Goal: Information Seeking & Learning: Find specific fact

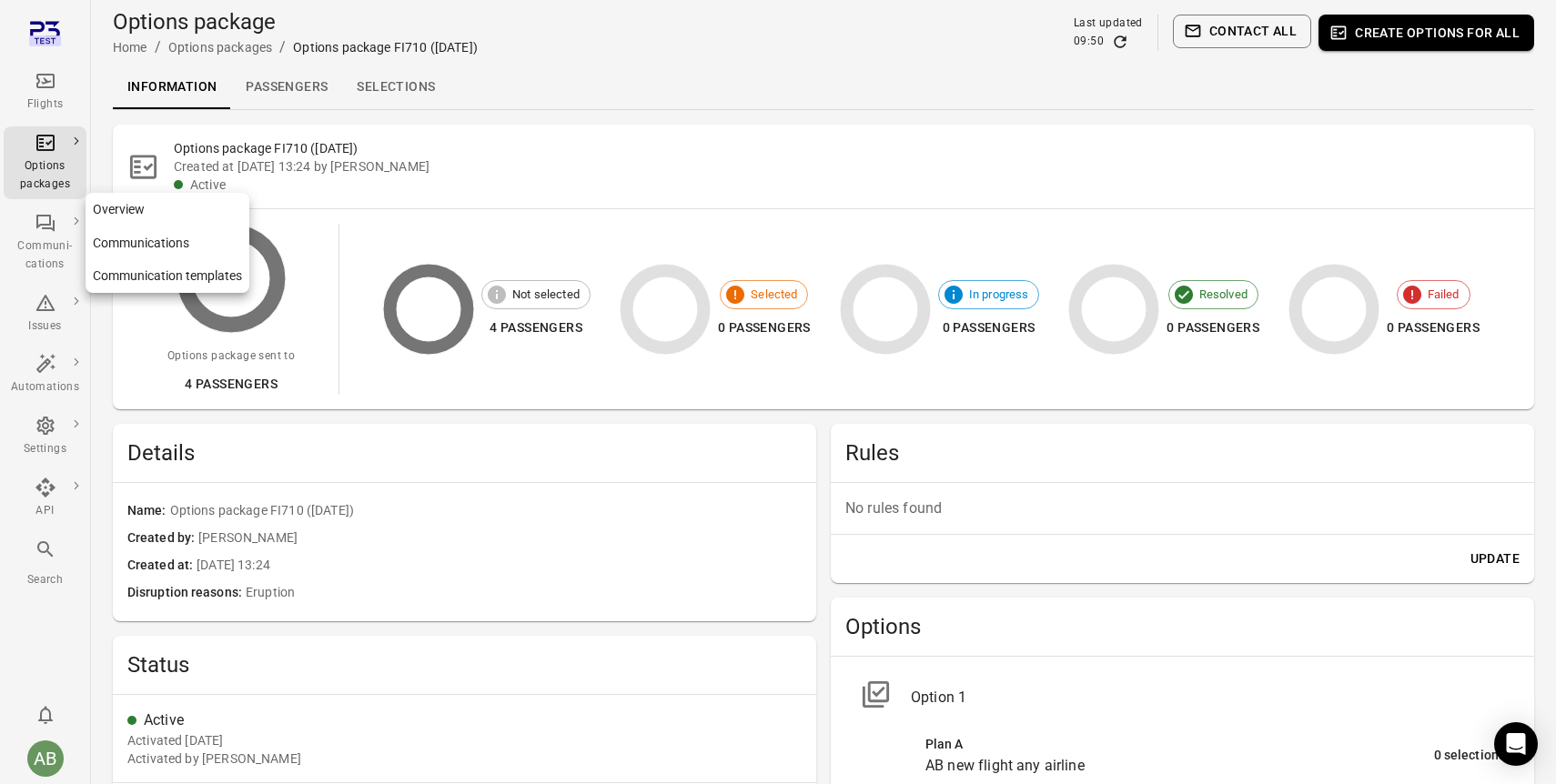
click at [50, 245] on div "Communi-cations" at bounding box center [45, 255] width 68 height 36
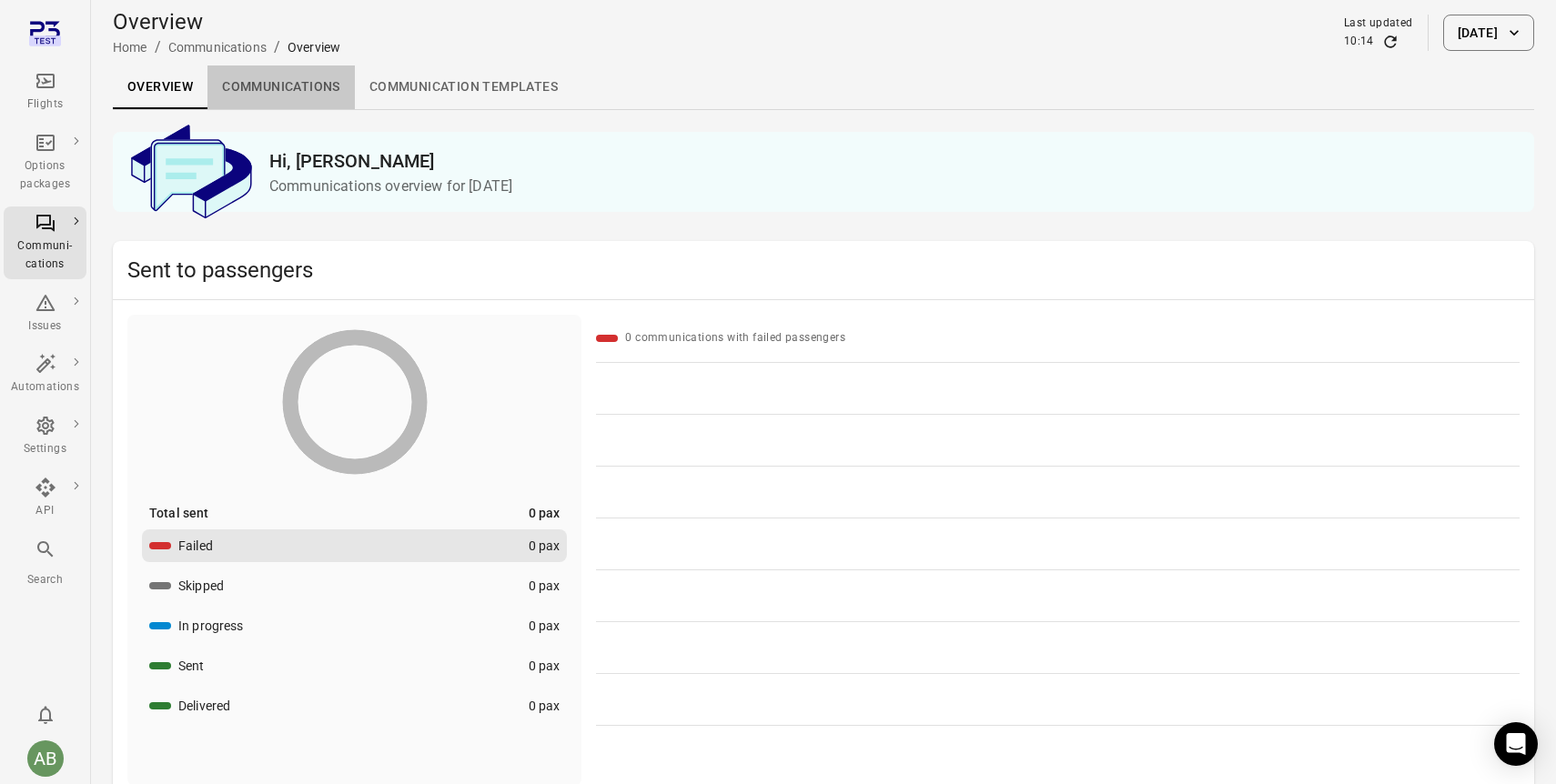
click at [305, 90] on link "Communications" at bounding box center [281, 87] width 148 height 44
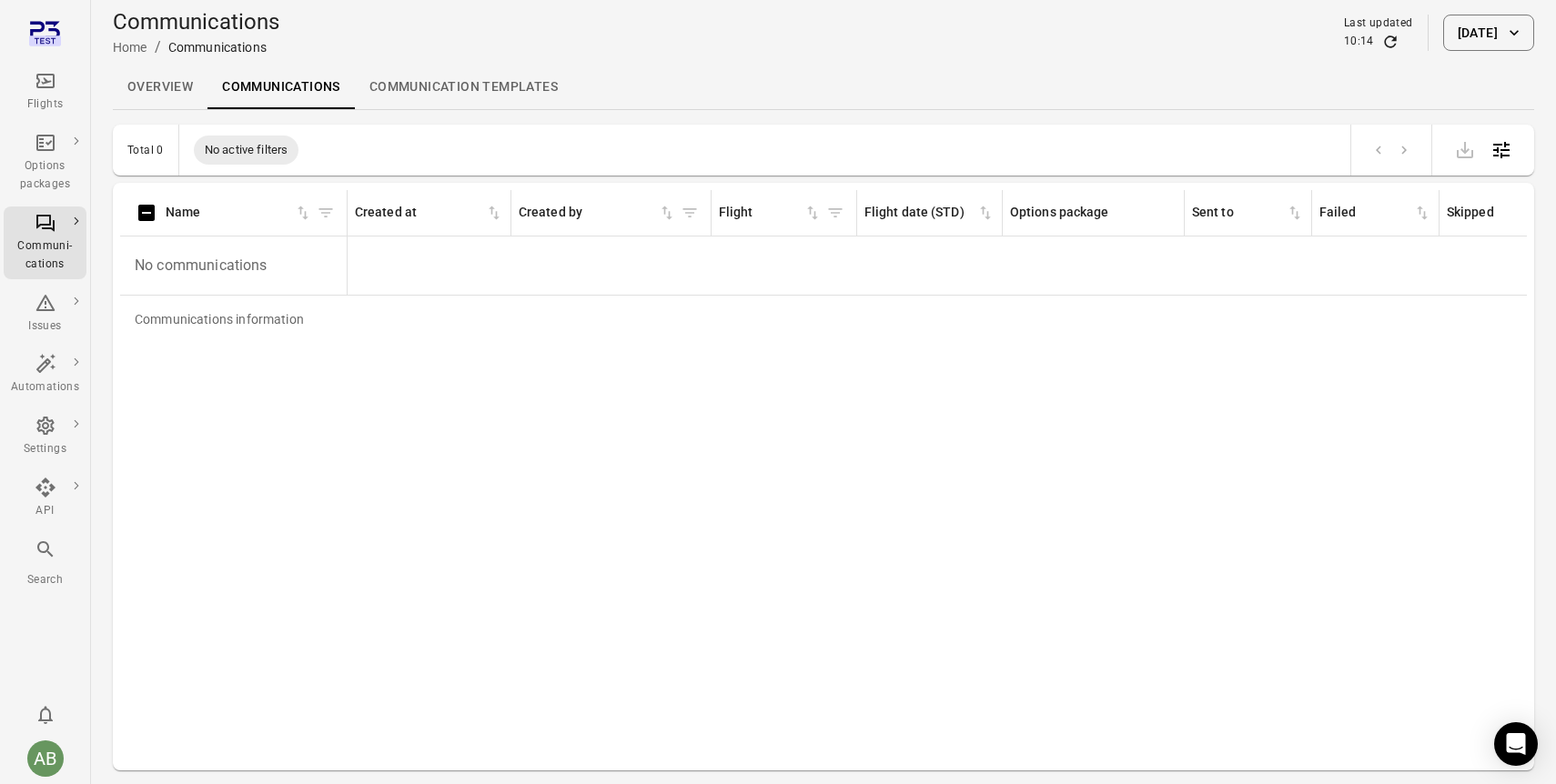
click at [1443, 33] on button "[DATE]" at bounding box center [1488, 33] width 91 height 36
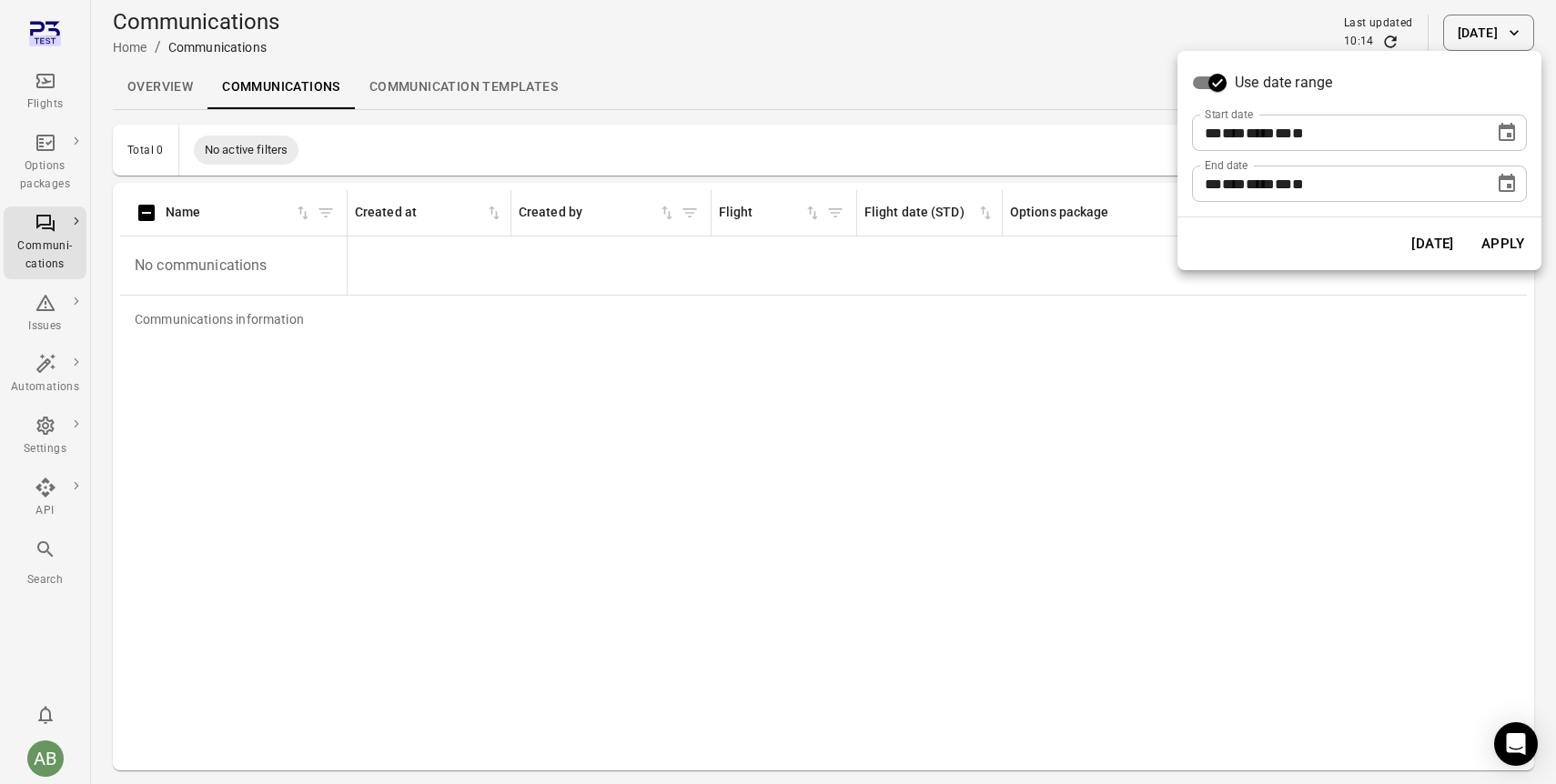
click at [1356, 134] on div "** *** **** ** * **" at bounding box center [1343, 133] width 277 height 36
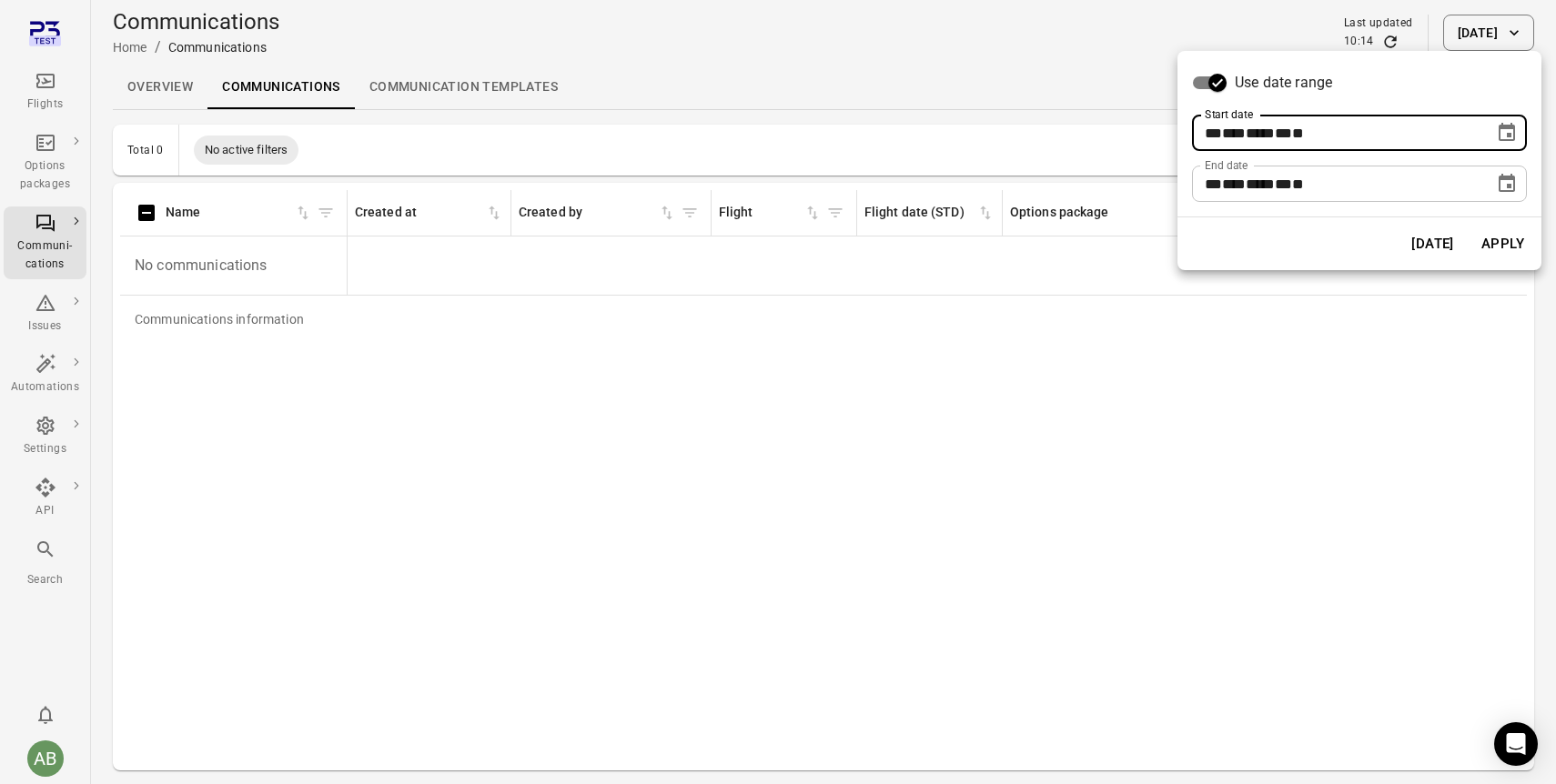
type input "**********"
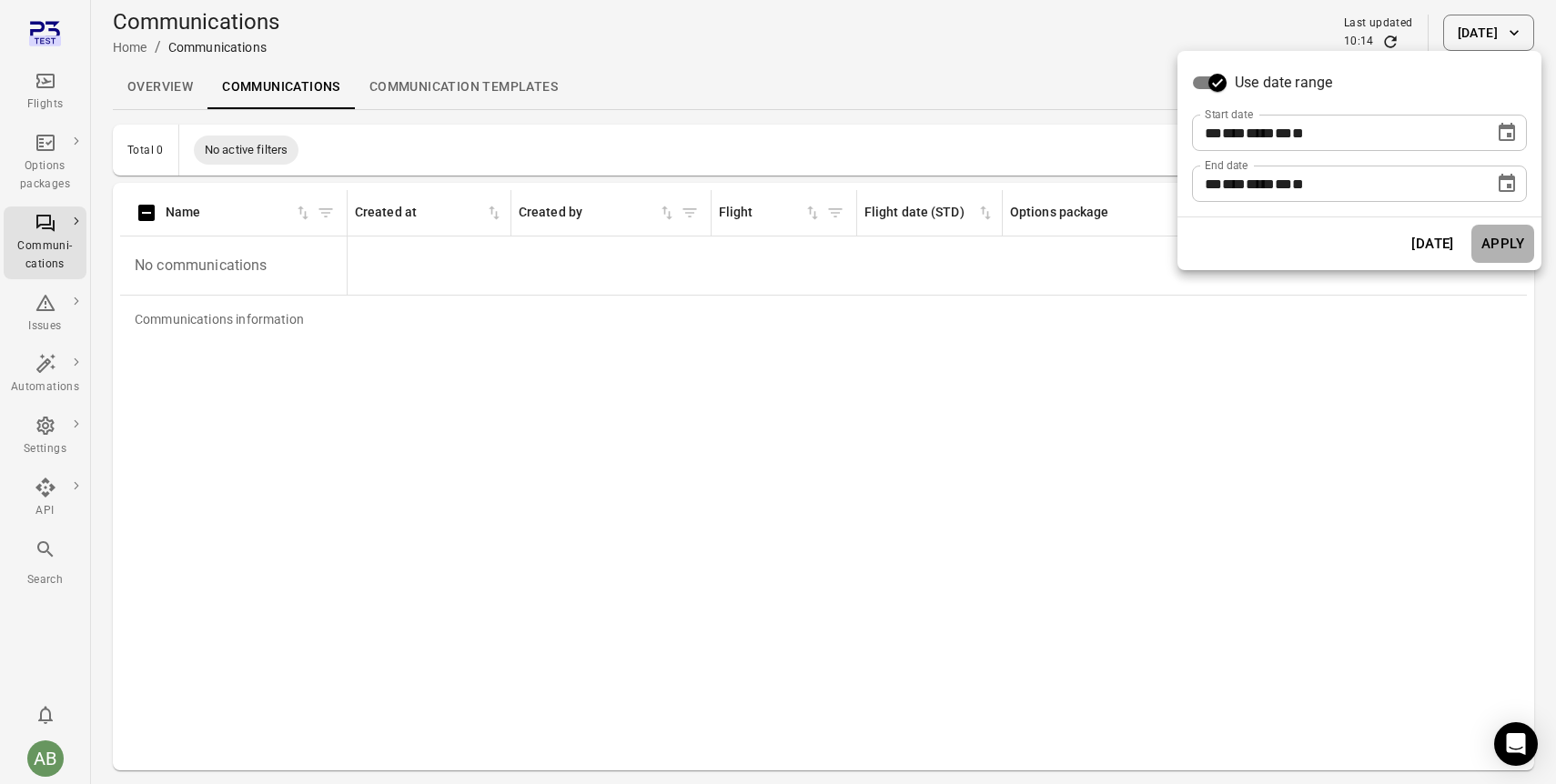
click at [1506, 256] on button "Apply" at bounding box center [1503, 244] width 63 height 38
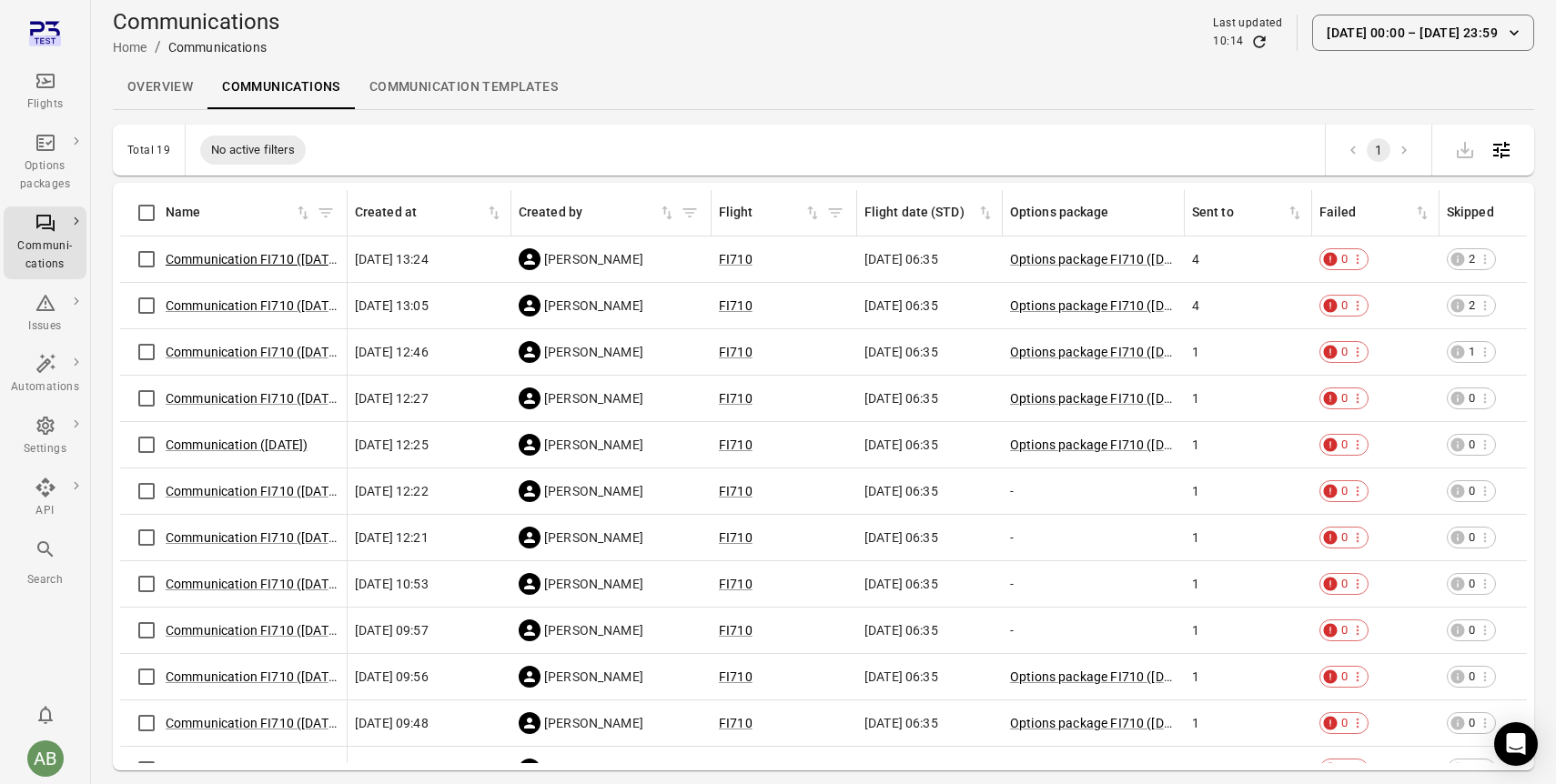
click at [243, 255] on link "Communication FI710 ([DATE])" at bounding box center [254, 260] width 178 height 15
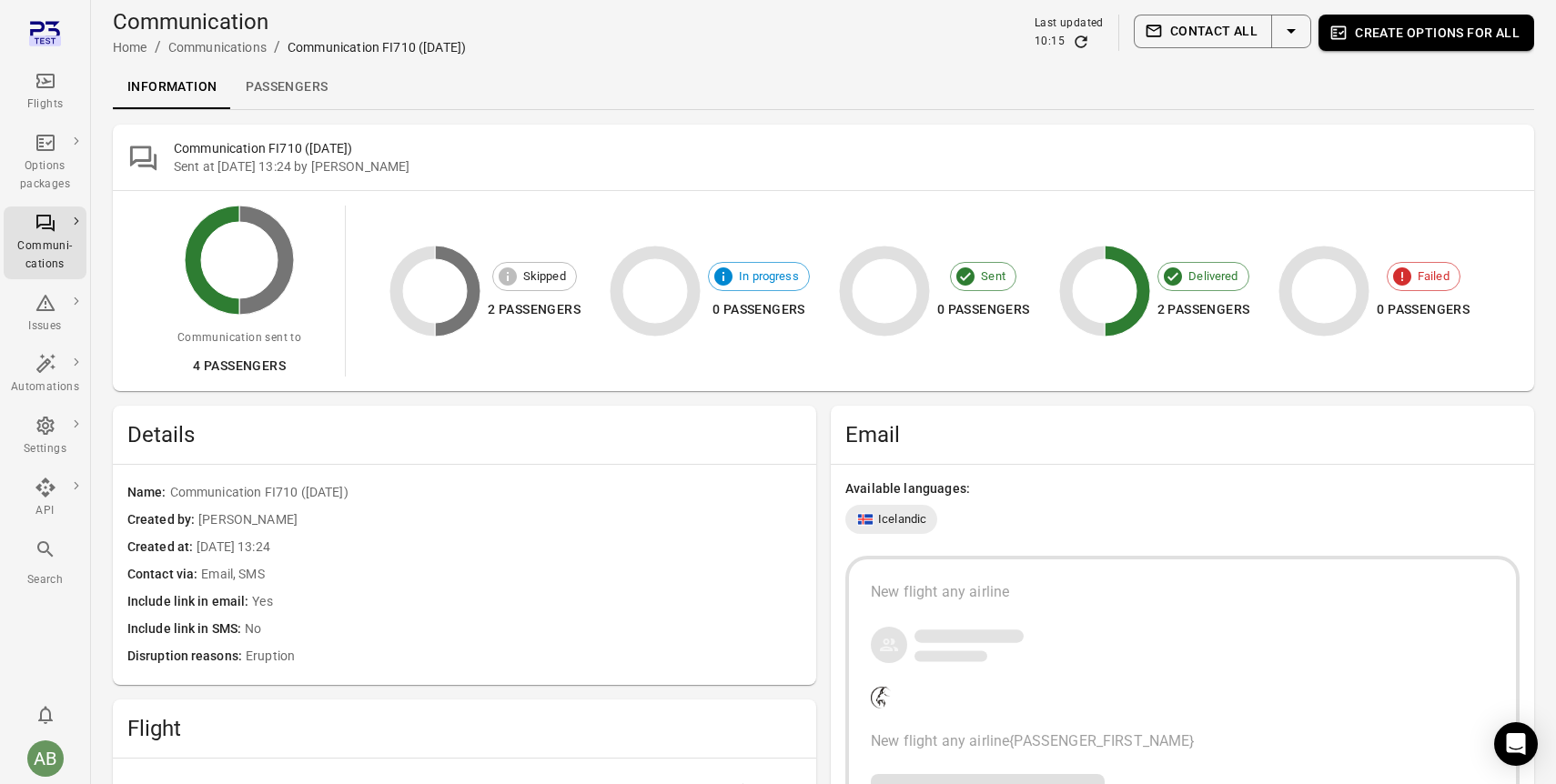
click at [295, 86] on link "Passengers" at bounding box center [286, 87] width 111 height 44
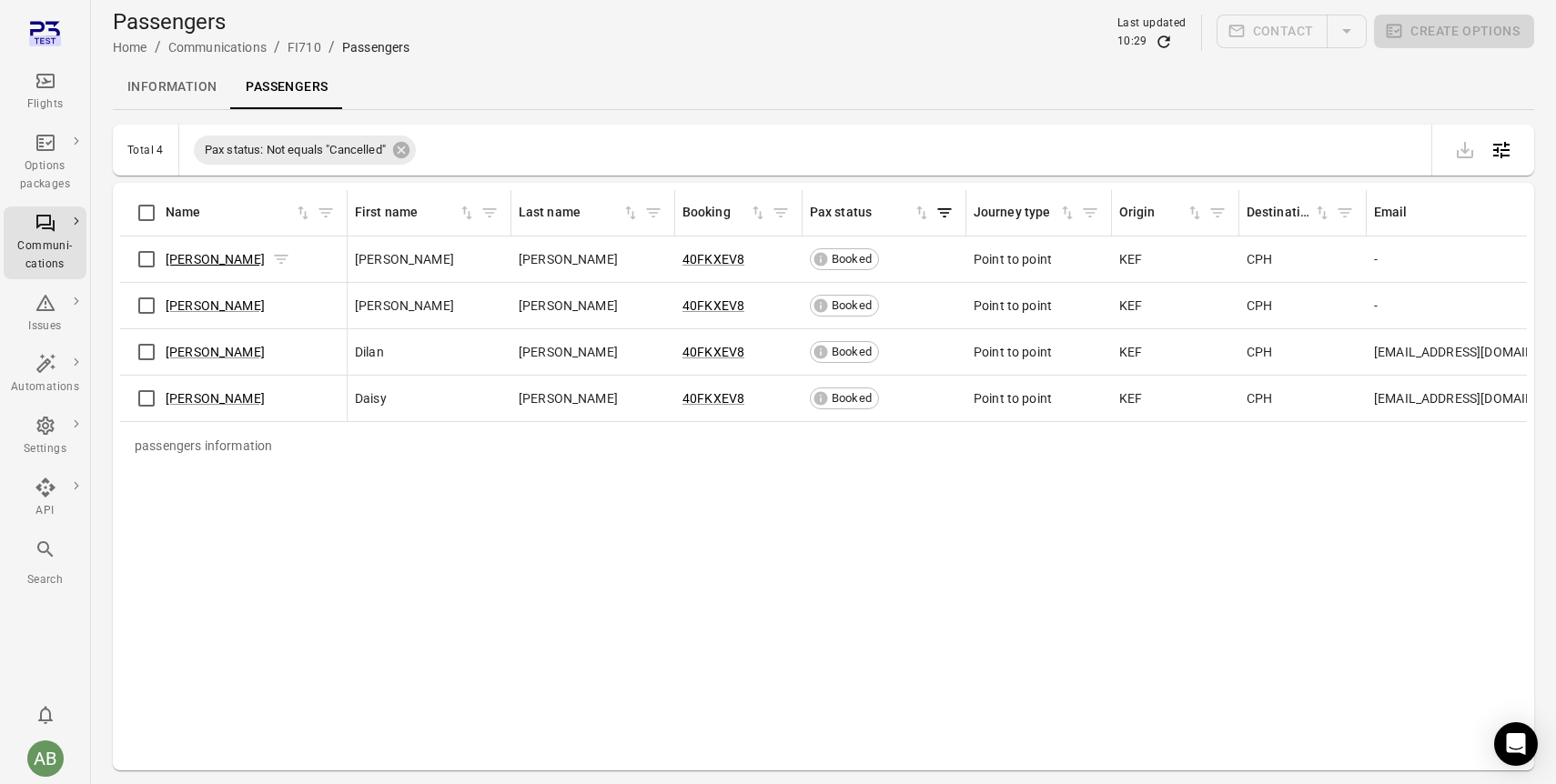
click at [215, 256] on link "[PERSON_NAME]" at bounding box center [215, 260] width 99 height 15
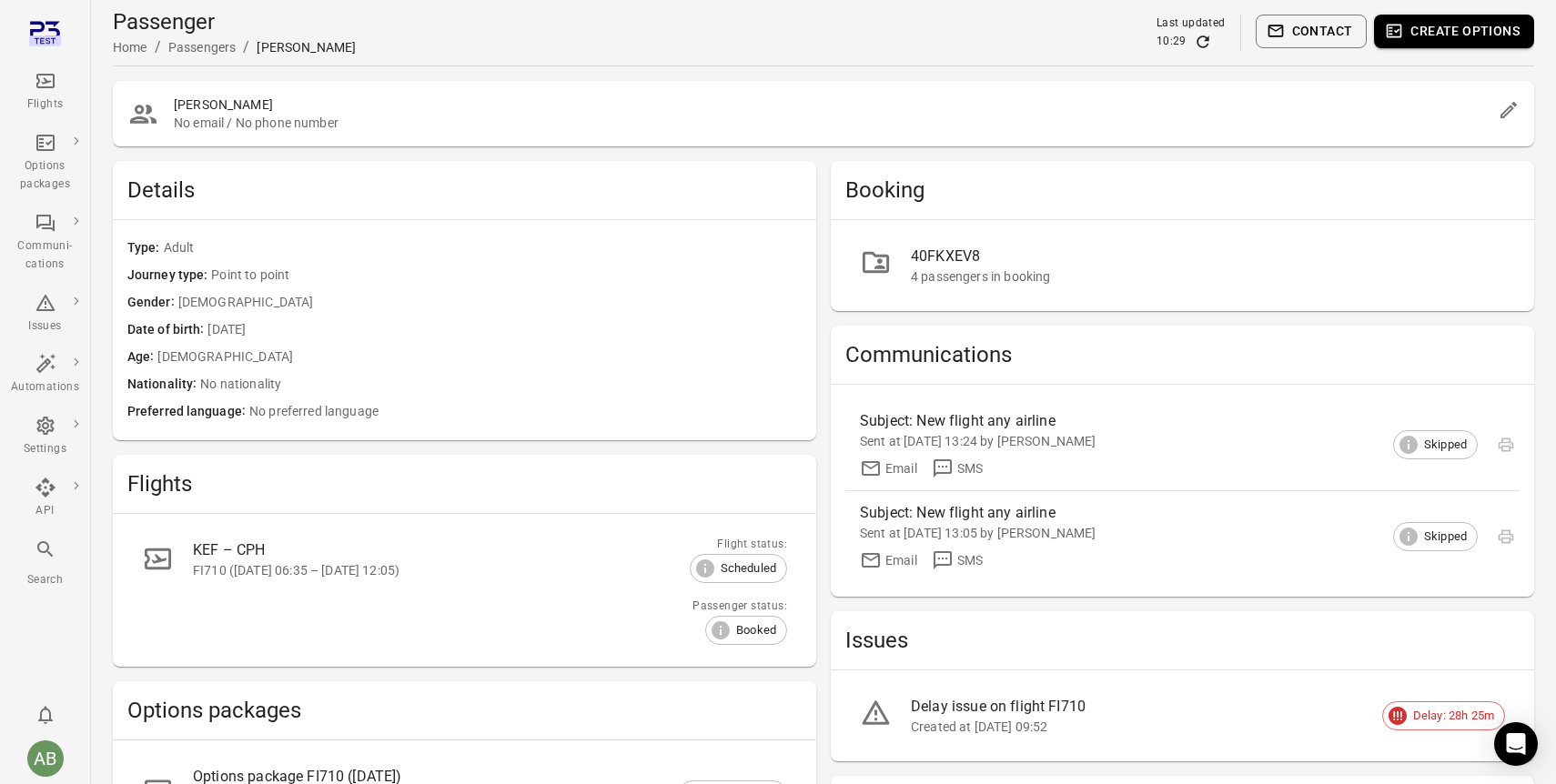
click at [191, 47] on div "Passengers" at bounding box center [202, 47] width 68 height 18
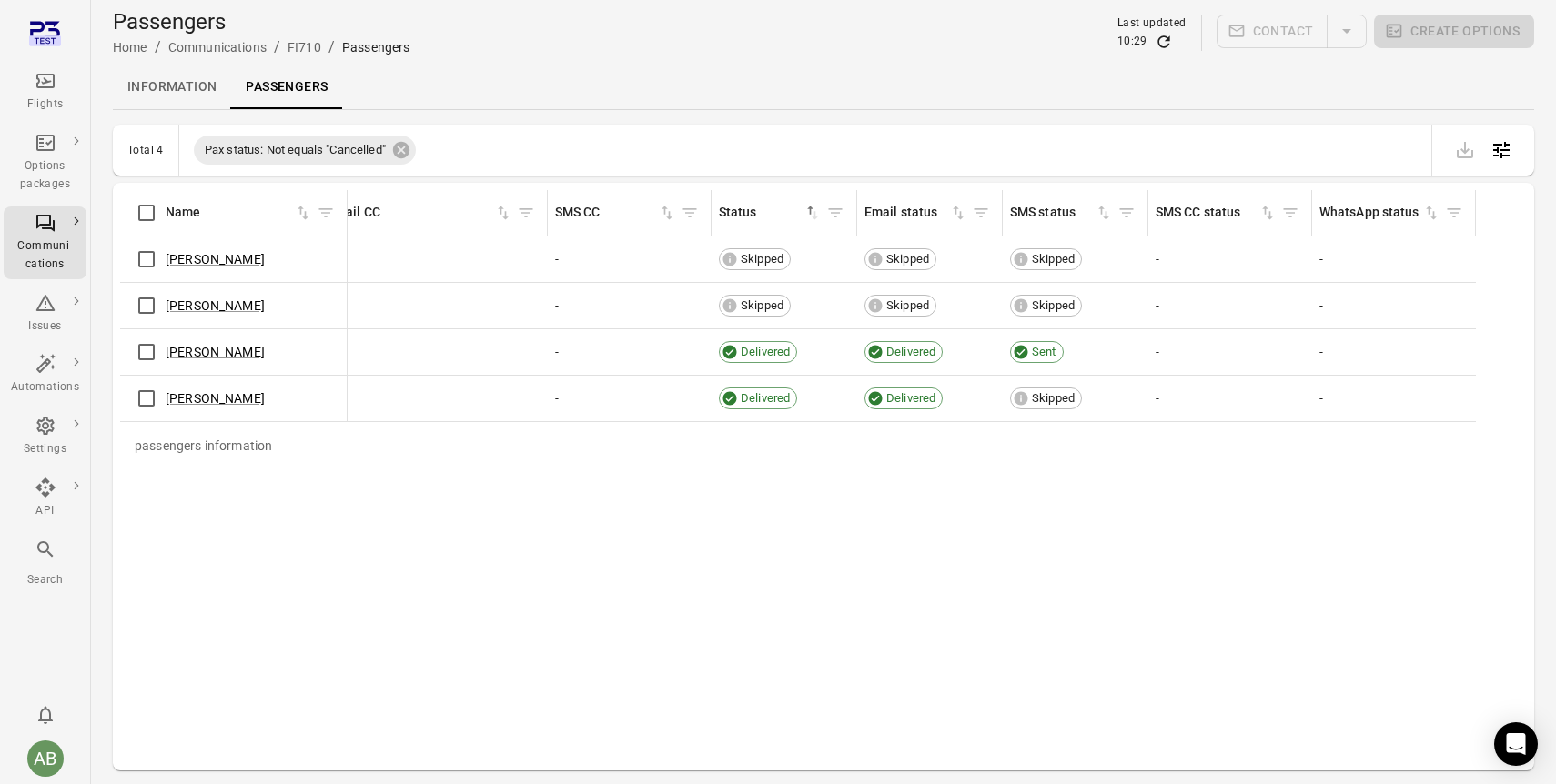
scroll to position [0, 1477]
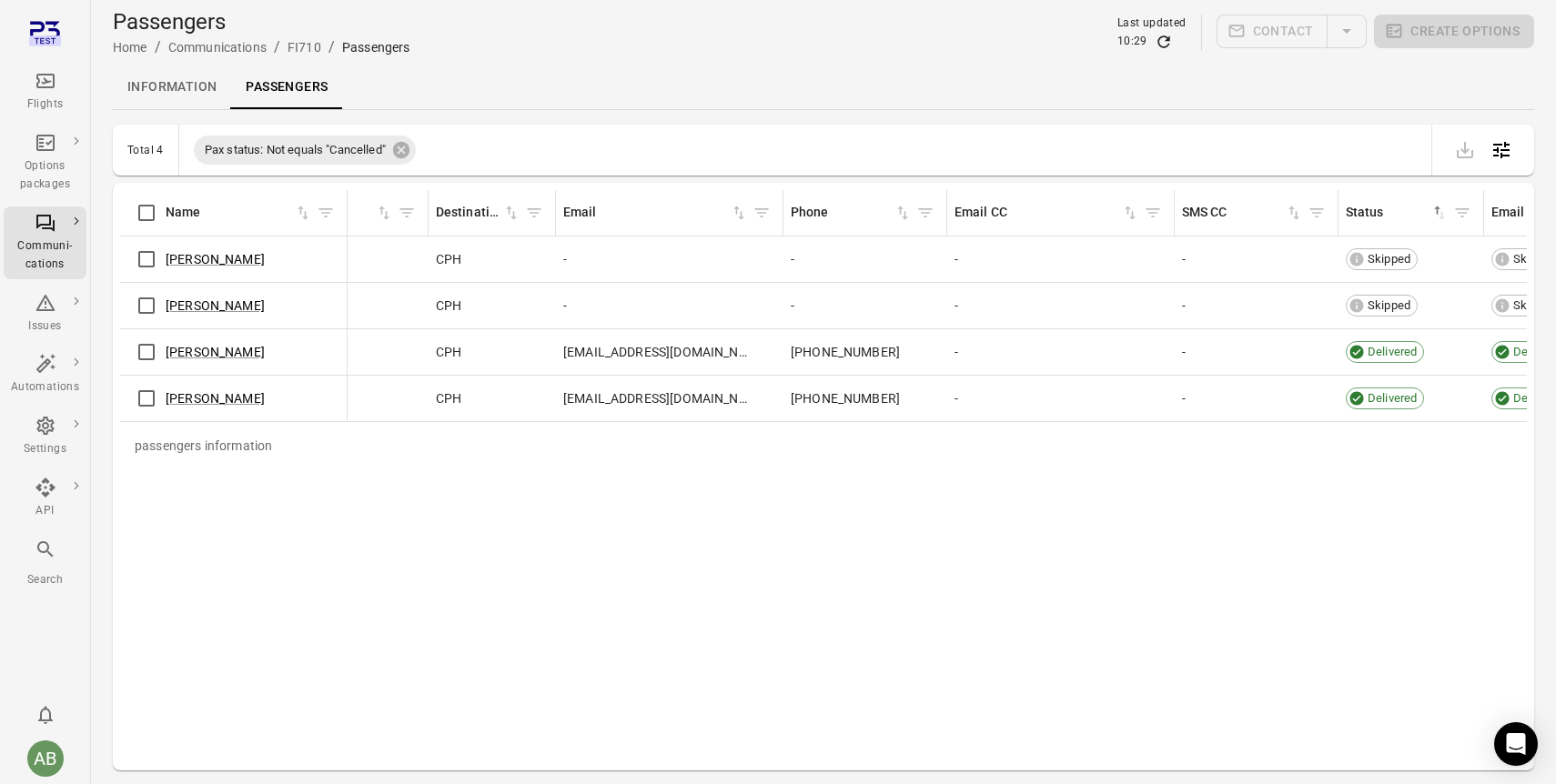
scroll to position [0, 813]
click at [165, 250] on link "Communications" at bounding box center [167, 243] width 164 height 34
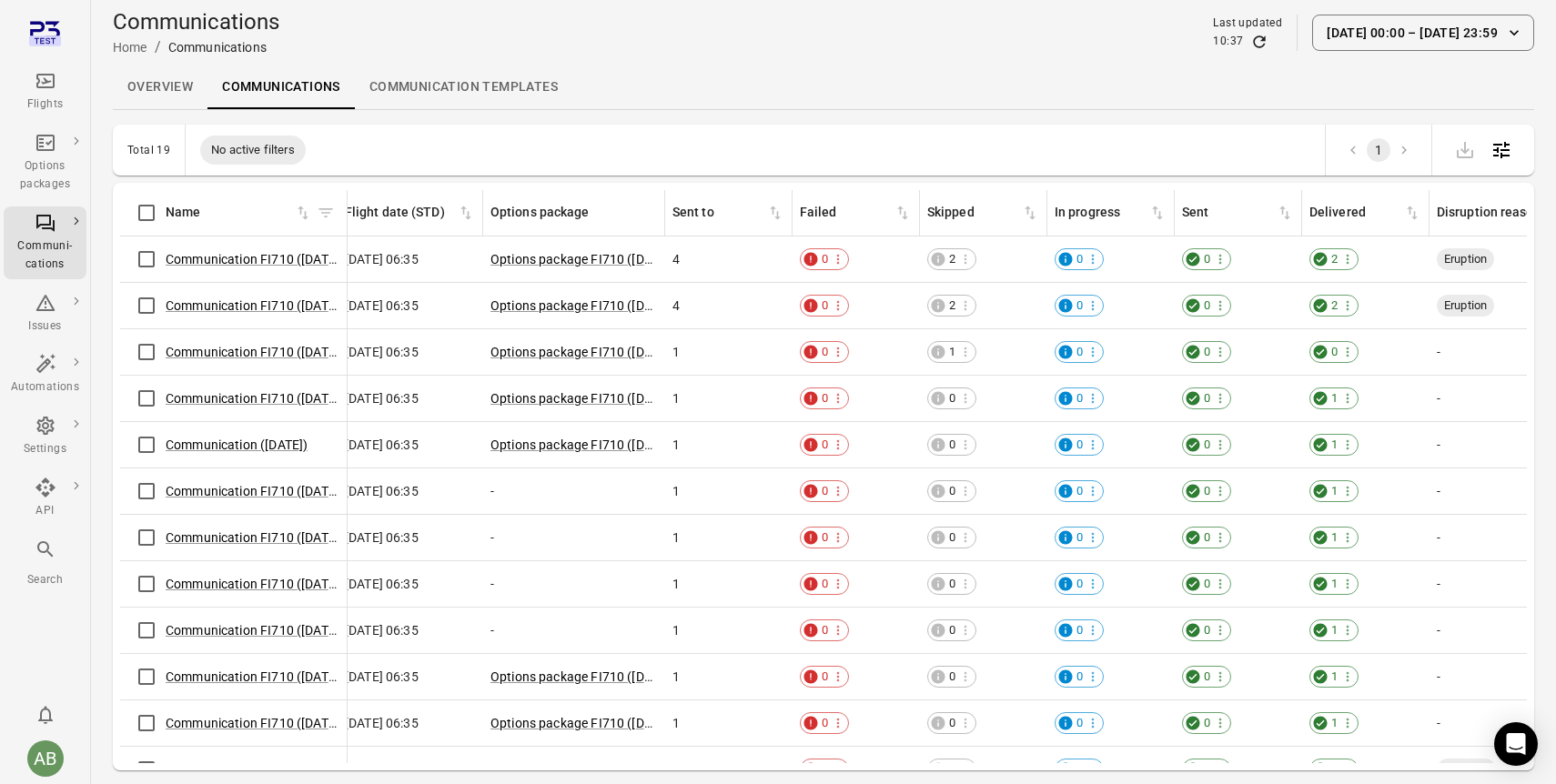
scroll to position [0, 695]
